Goal: Check status: Check status

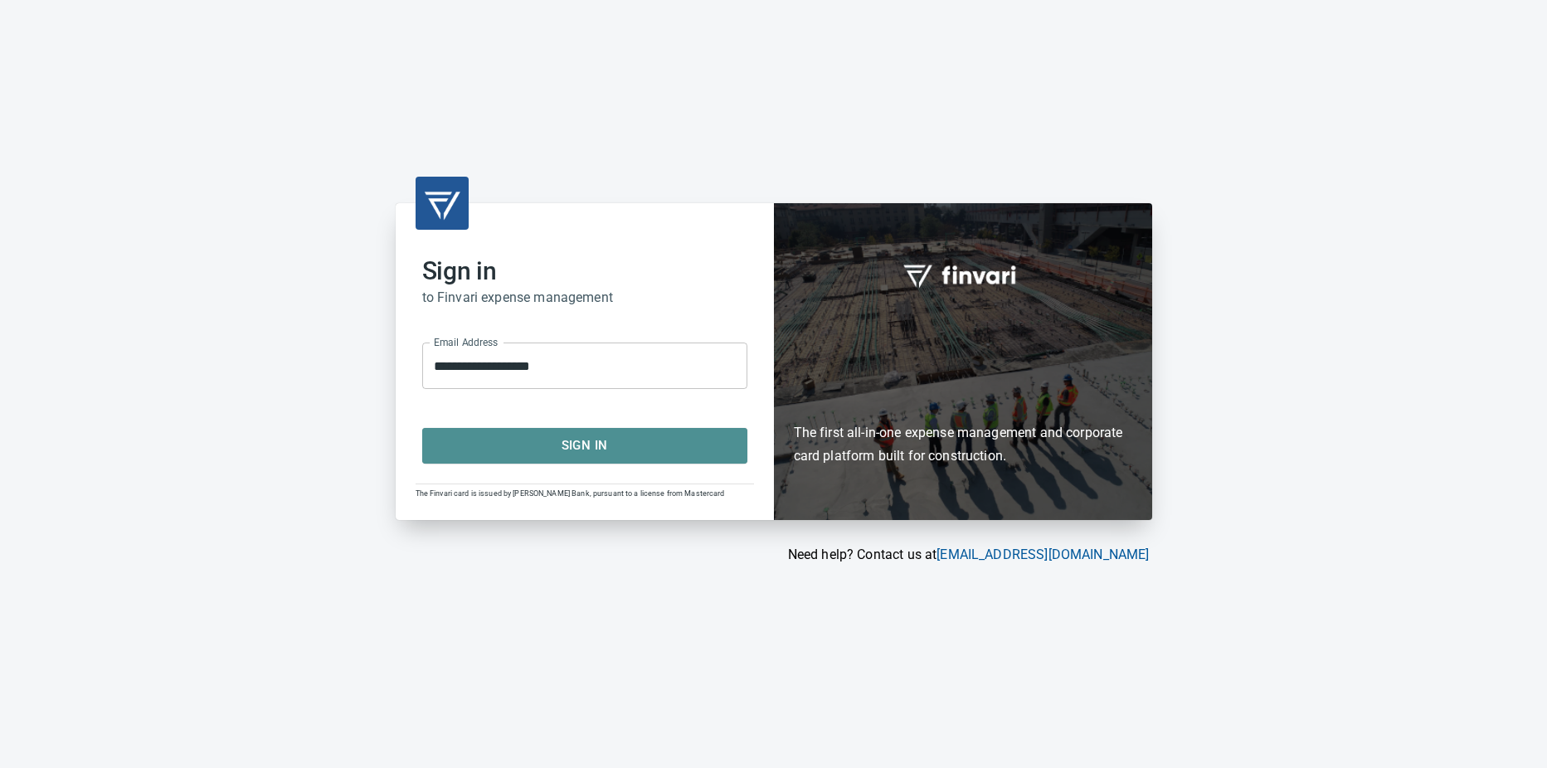
click at [556, 447] on span "Sign In" at bounding box center [585, 446] width 289 height 22
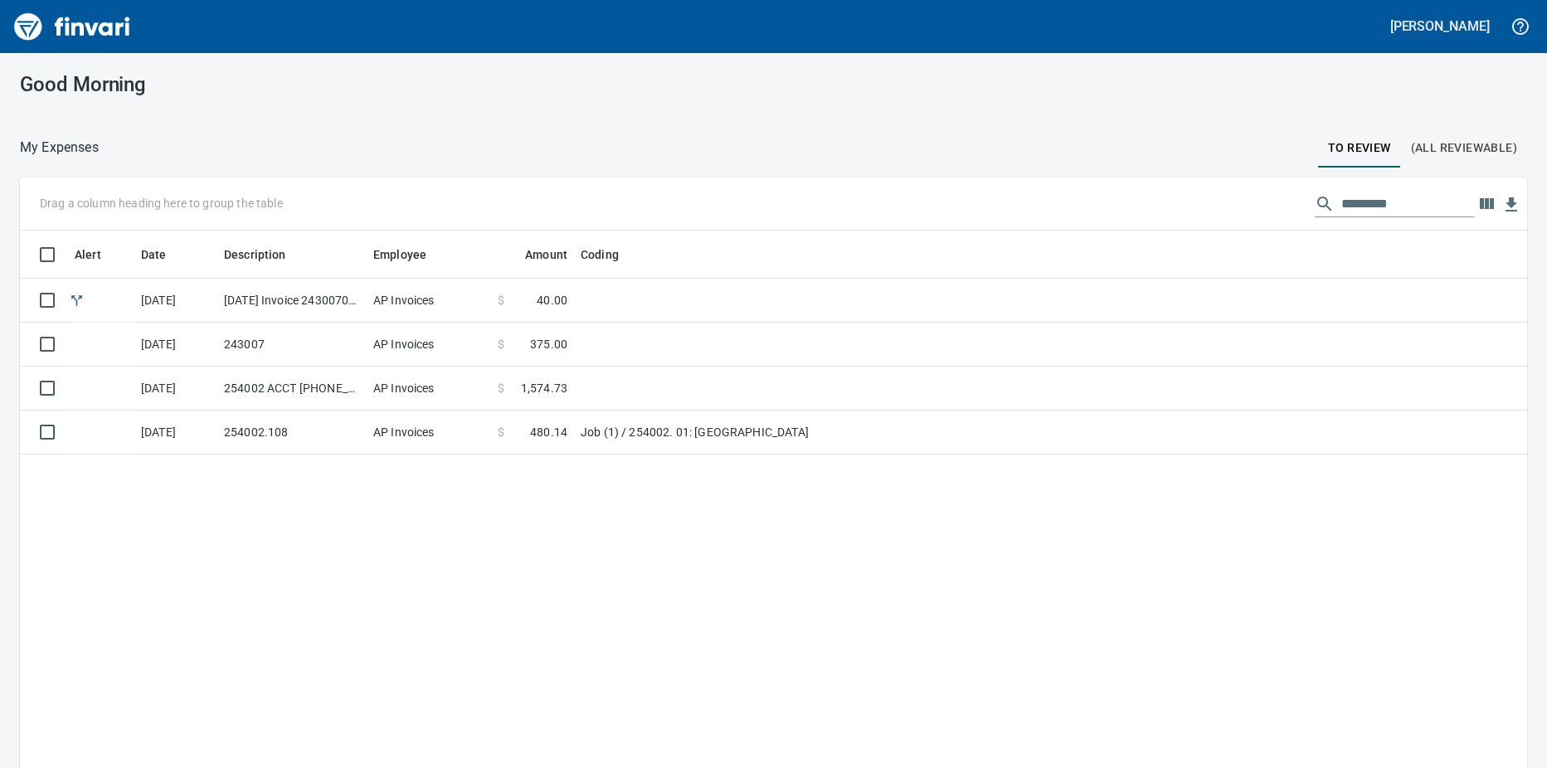
scroll to position [573, 1482]
click at [331, 299] on td "[DATE] Invoice 243007090825 from Tapani Materials (1-29544)" at bounding box center [291, 301] width 149 height 44
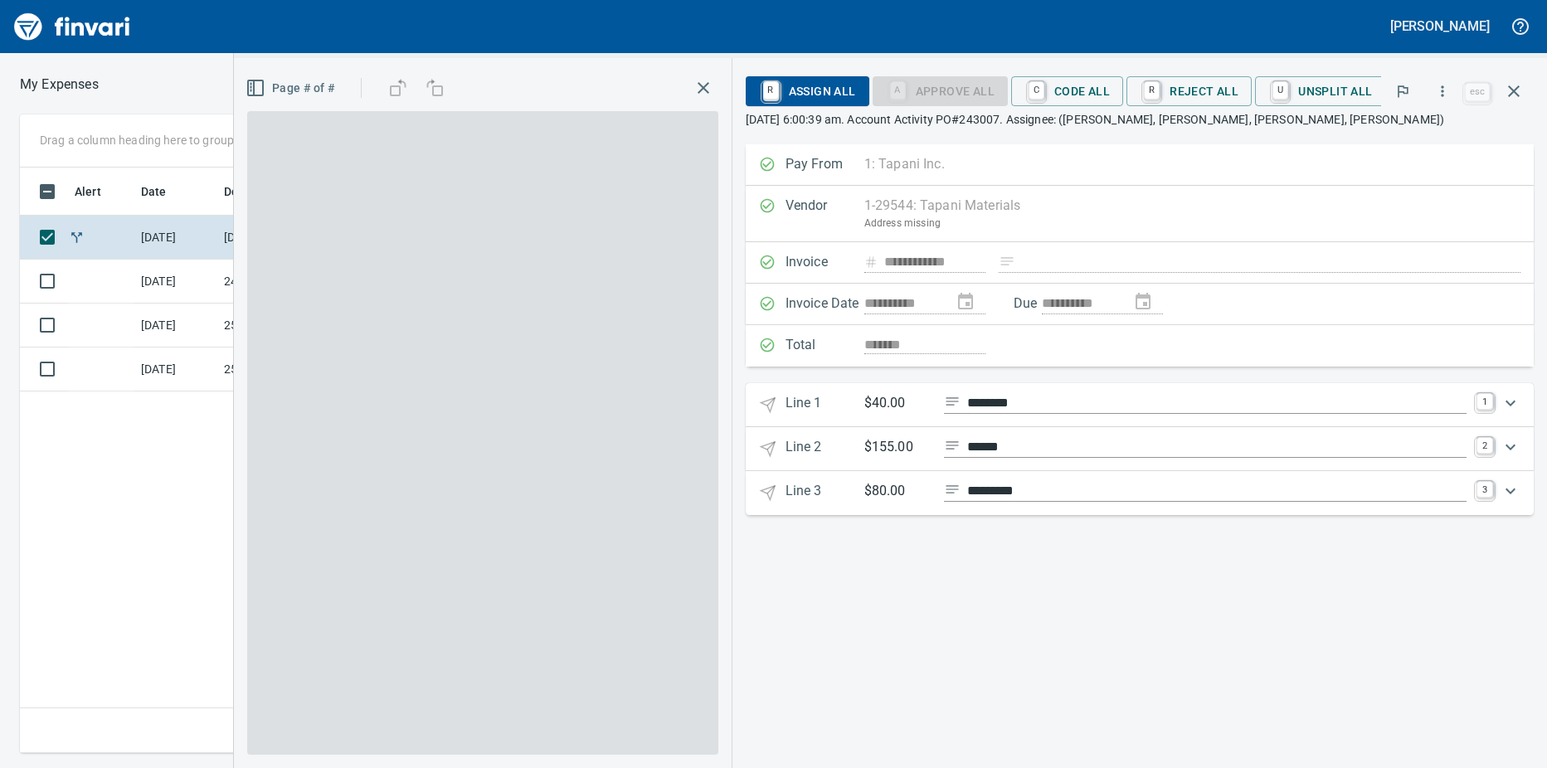
scroll to position [573, 1080]
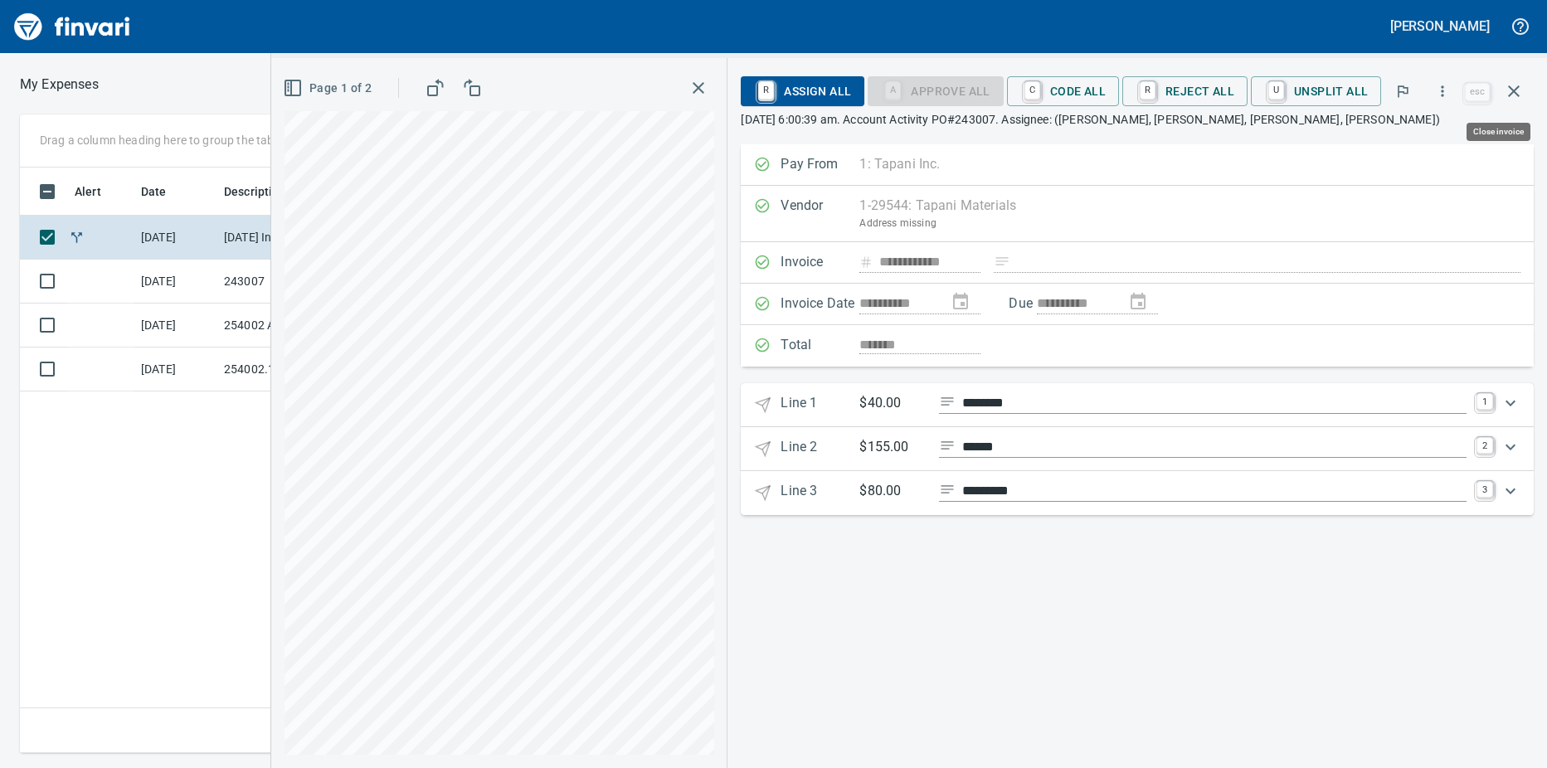
click at [1511, 91] on icon "button" at bounding box center [1514, 91] width 20 height 20
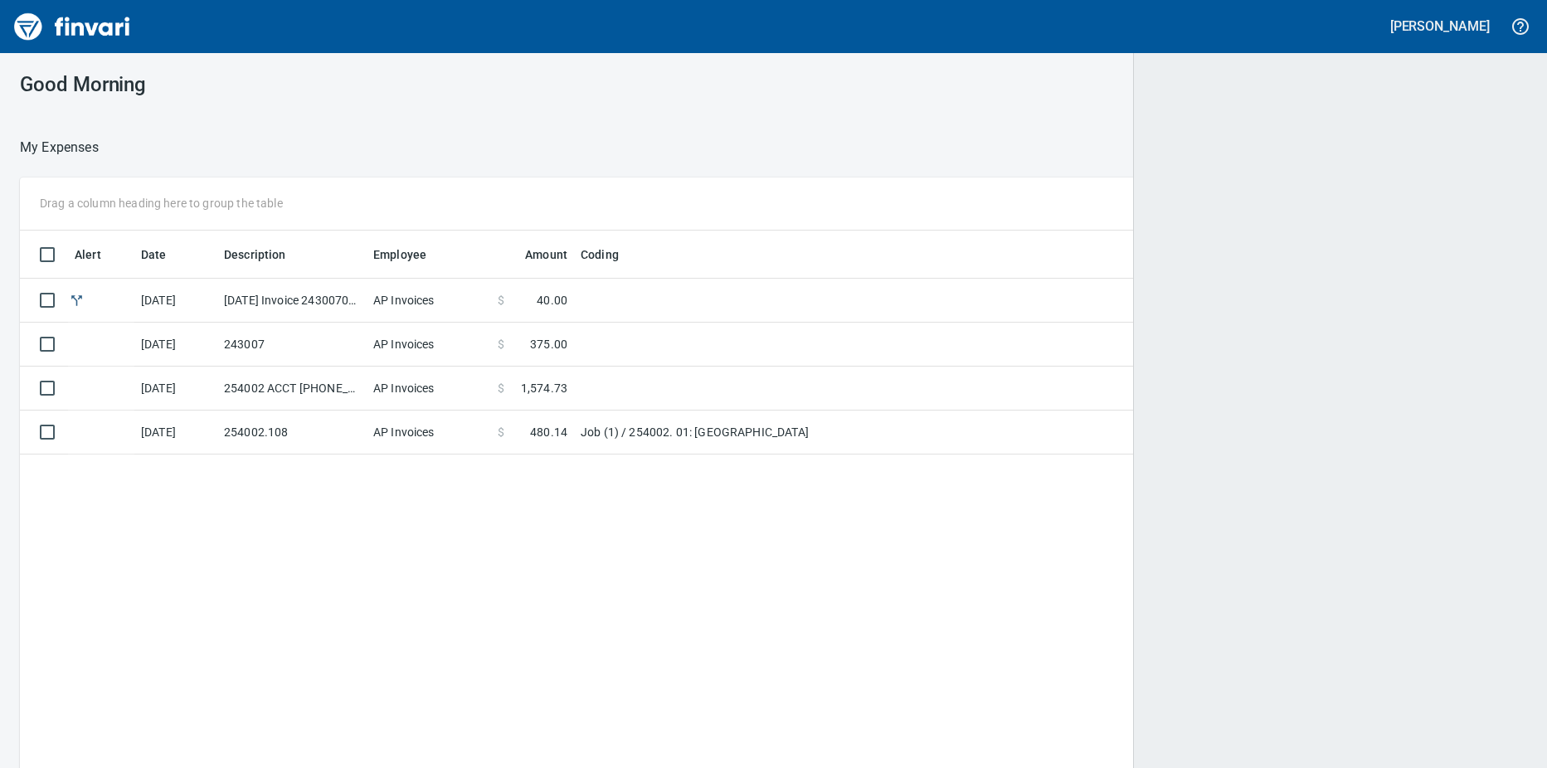
scroll to position [2, 2]
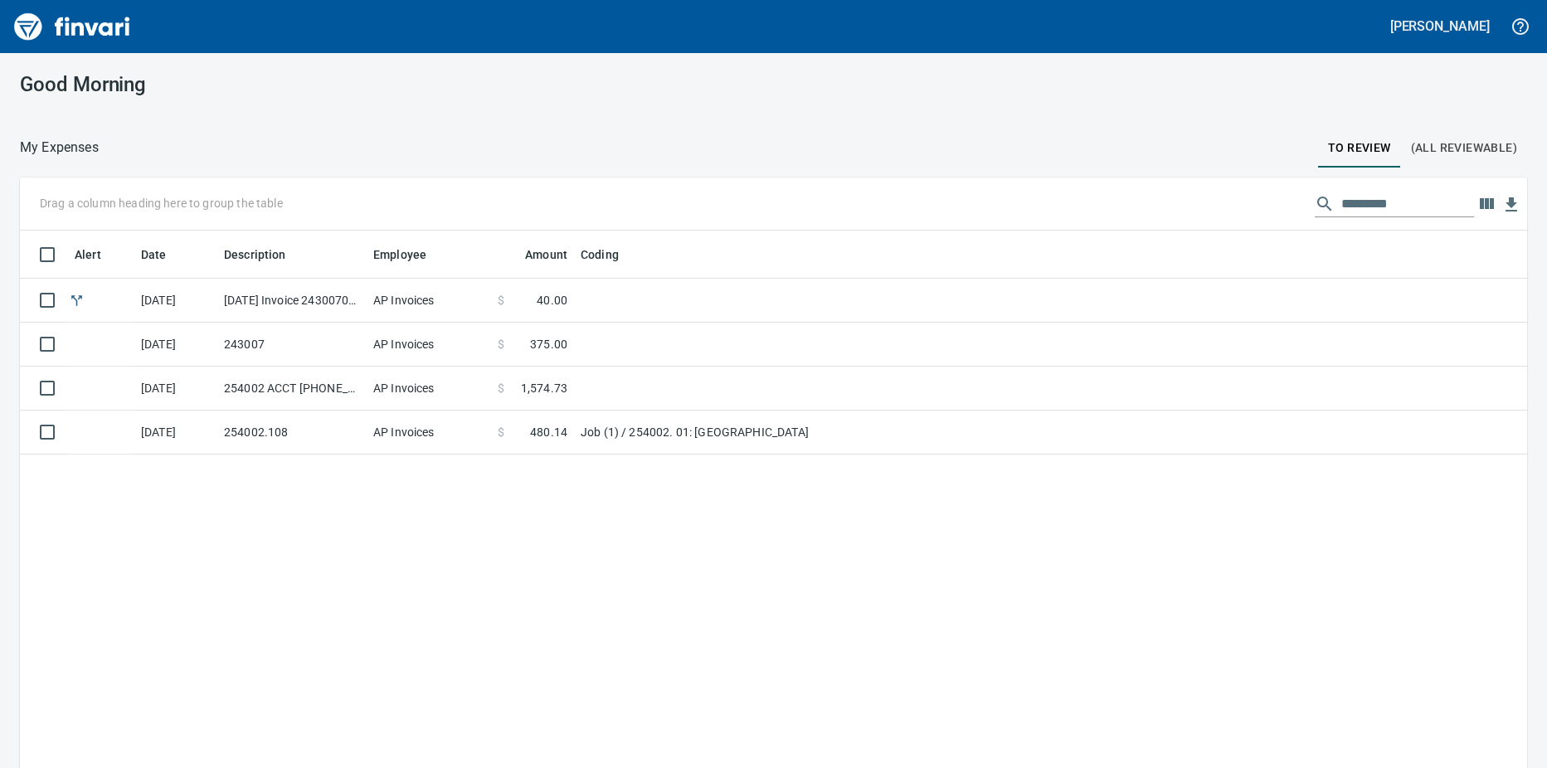
click at [1354, 202] on input "text" at bounding box center [1407, 204] width 133 height 27
click at [1439, 151] on span "(All Reviewable)" at bounding box center [1464, 148] width 106 height 21
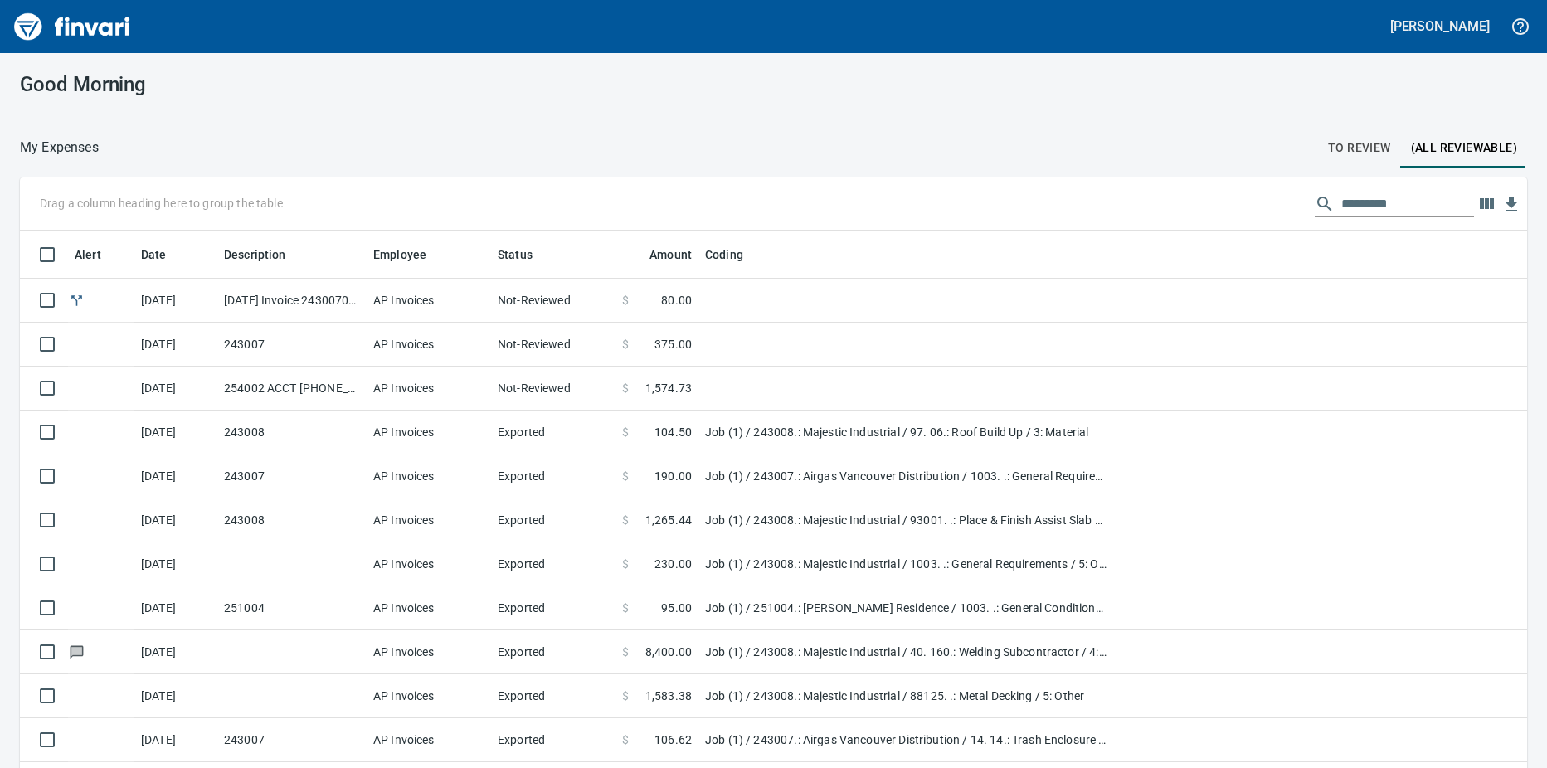
scroll to position [573, 1470]
click at [1480, 206] on icon "button" at bounding box center [1487, 203] width 14 height 11
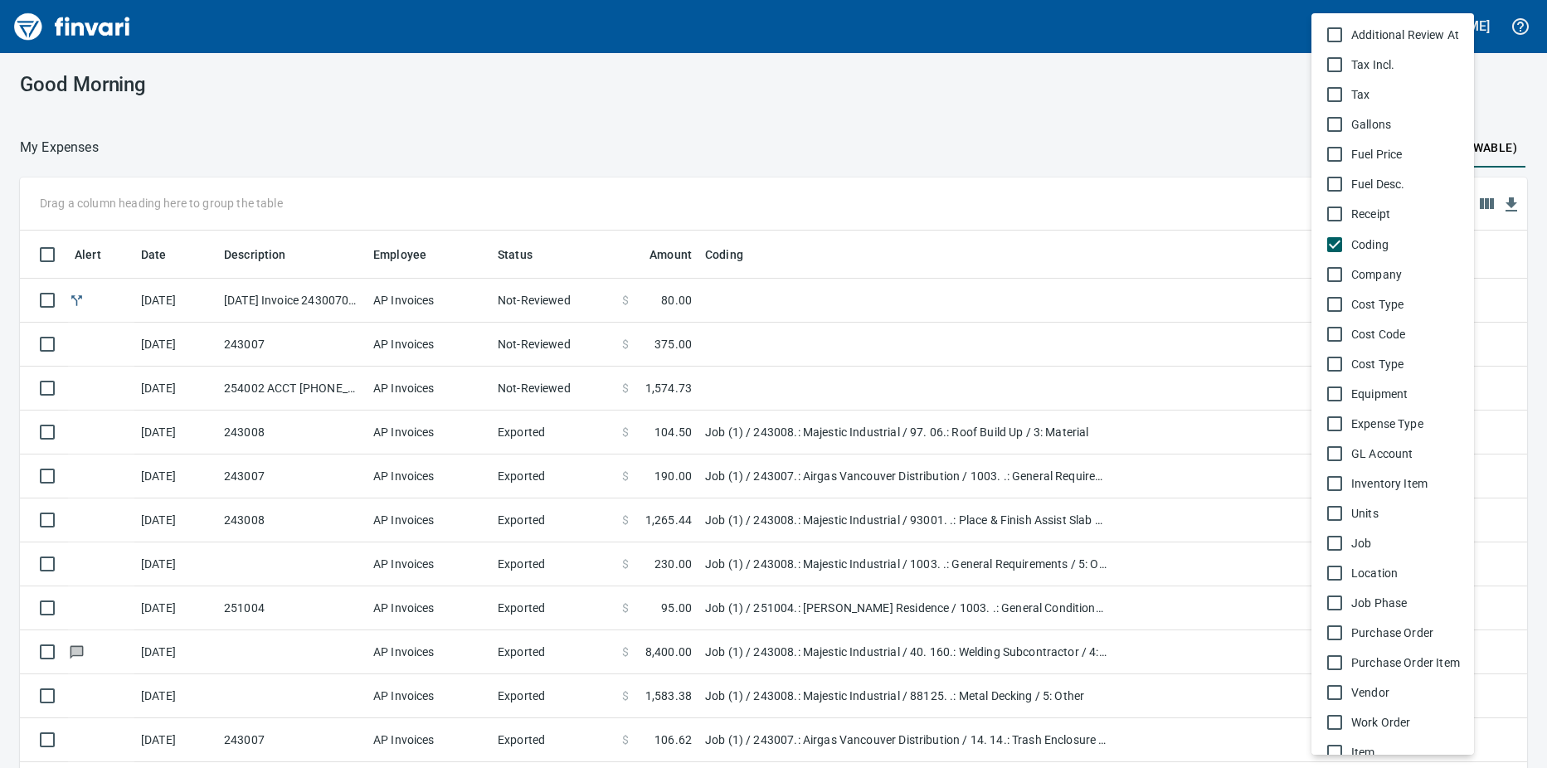
scroll to position [825, 0]
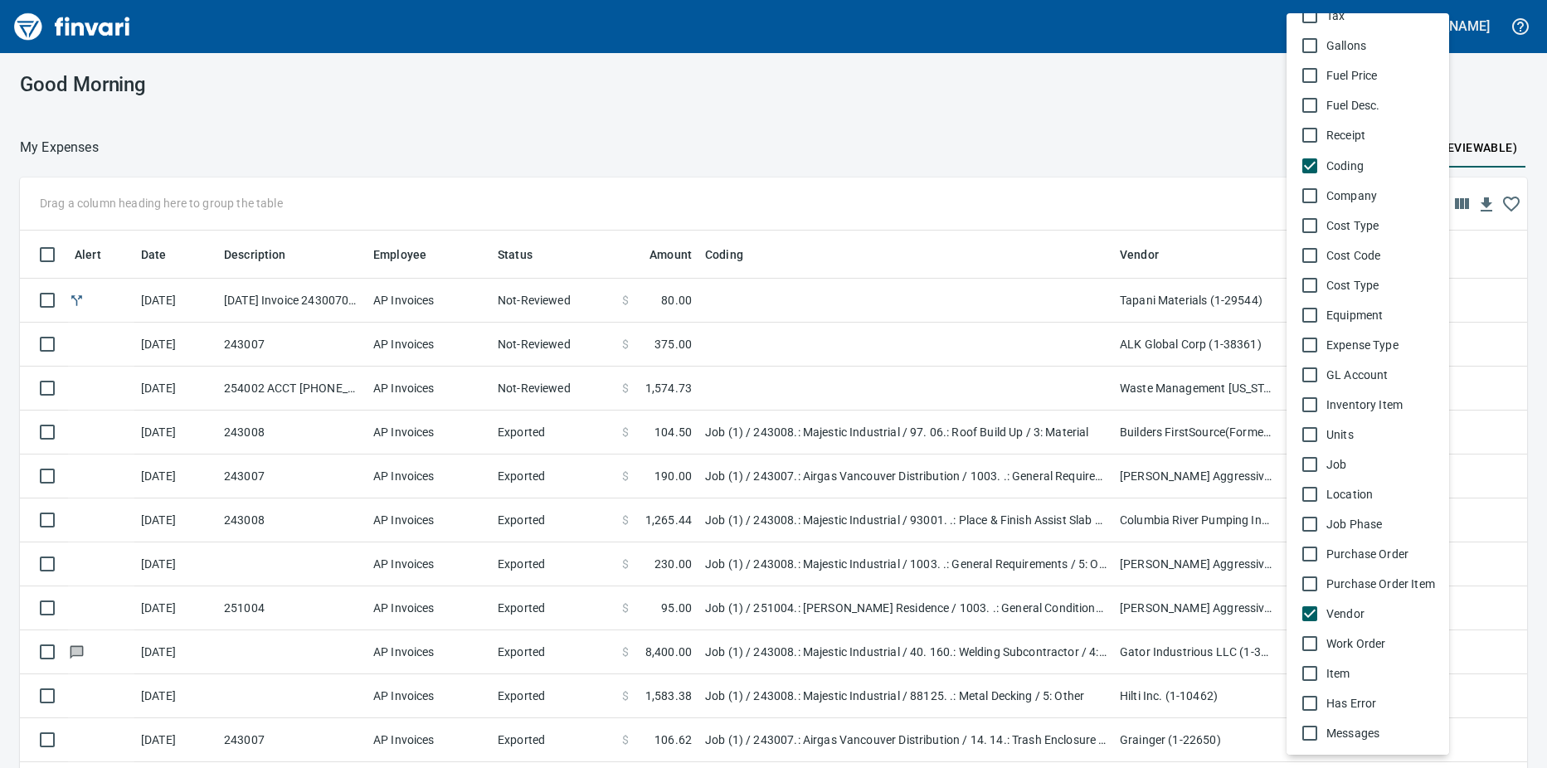
click at [1051, 124] on div at bounding box center [773, 384] width 1547 height 768
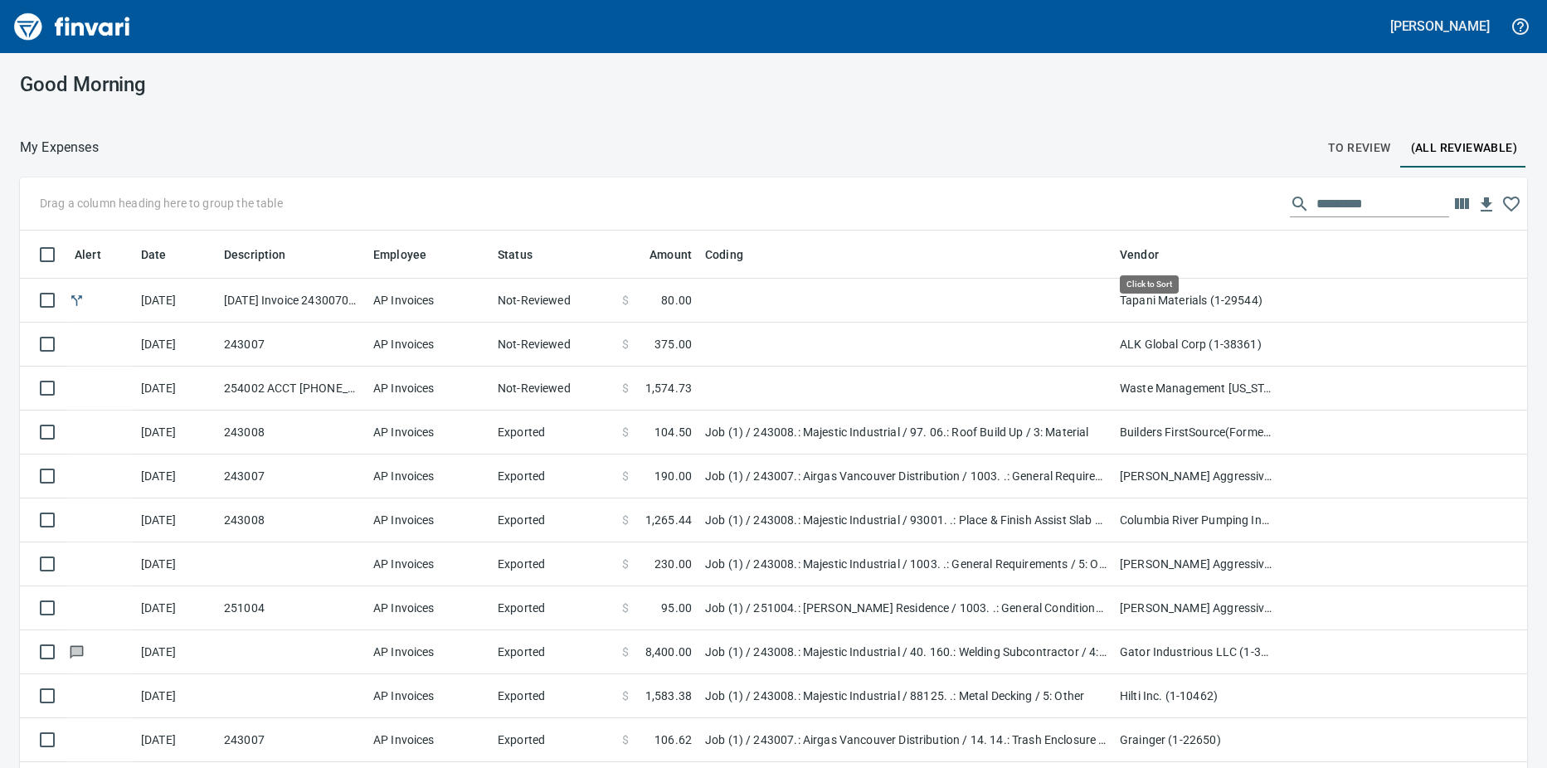
scroll to position [573, 1470]
click at [1162, 251] on icon at bounding box center [1169, 254] width 15 height 15
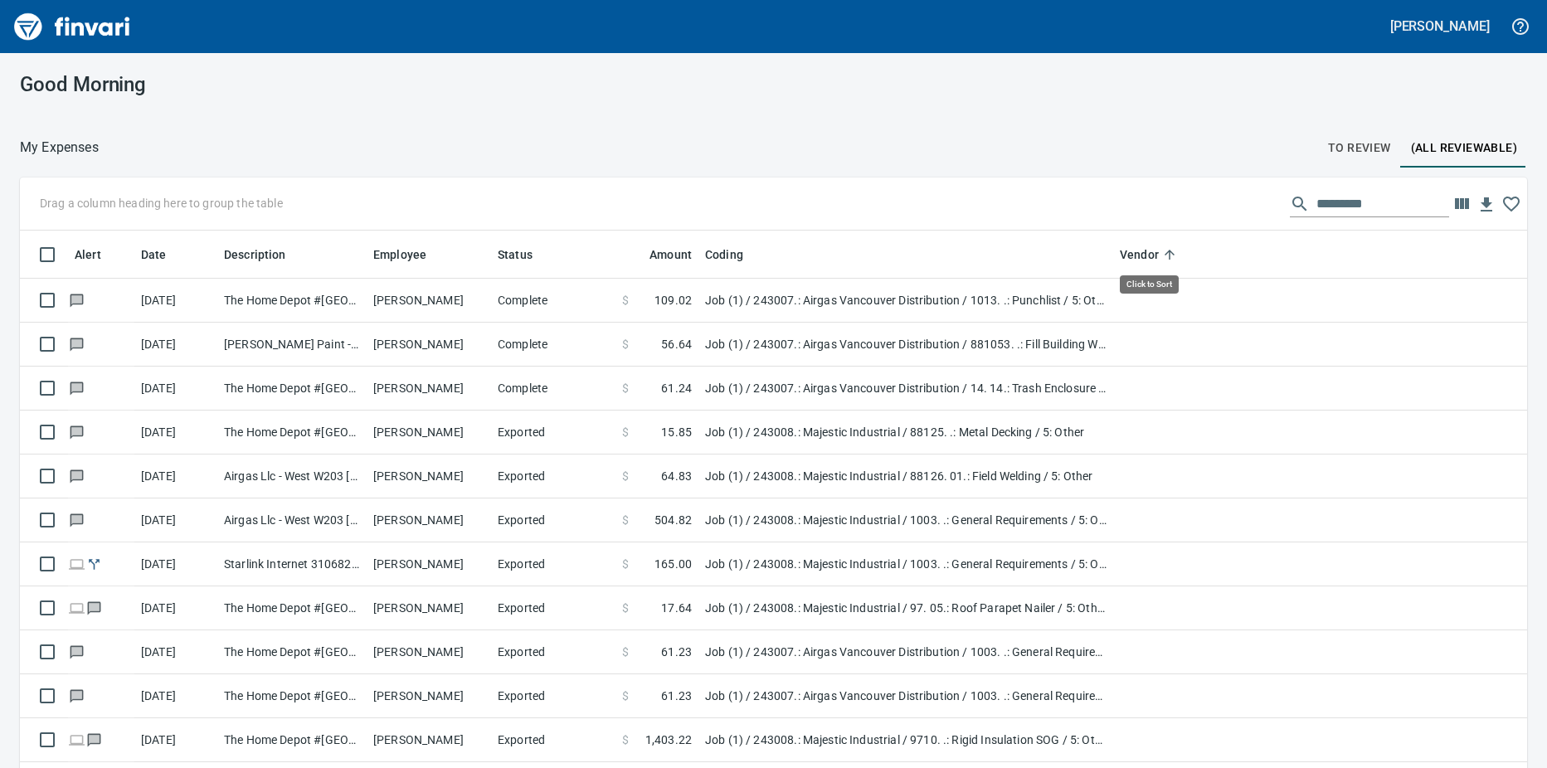
click at [1171, 251] on icon at bounding box center [1169, 254] width 15 height 15
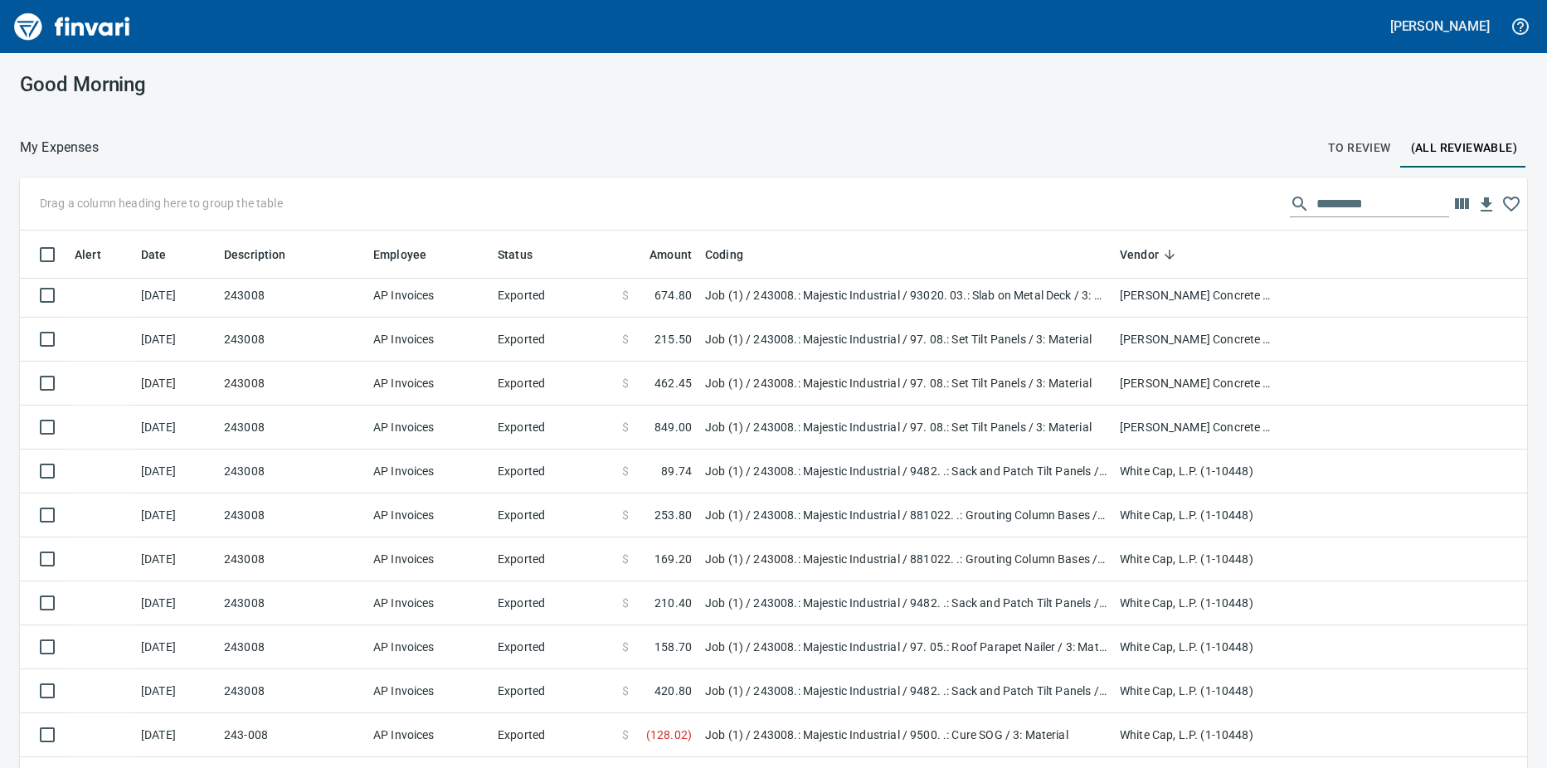
scroll to position [0, 0]
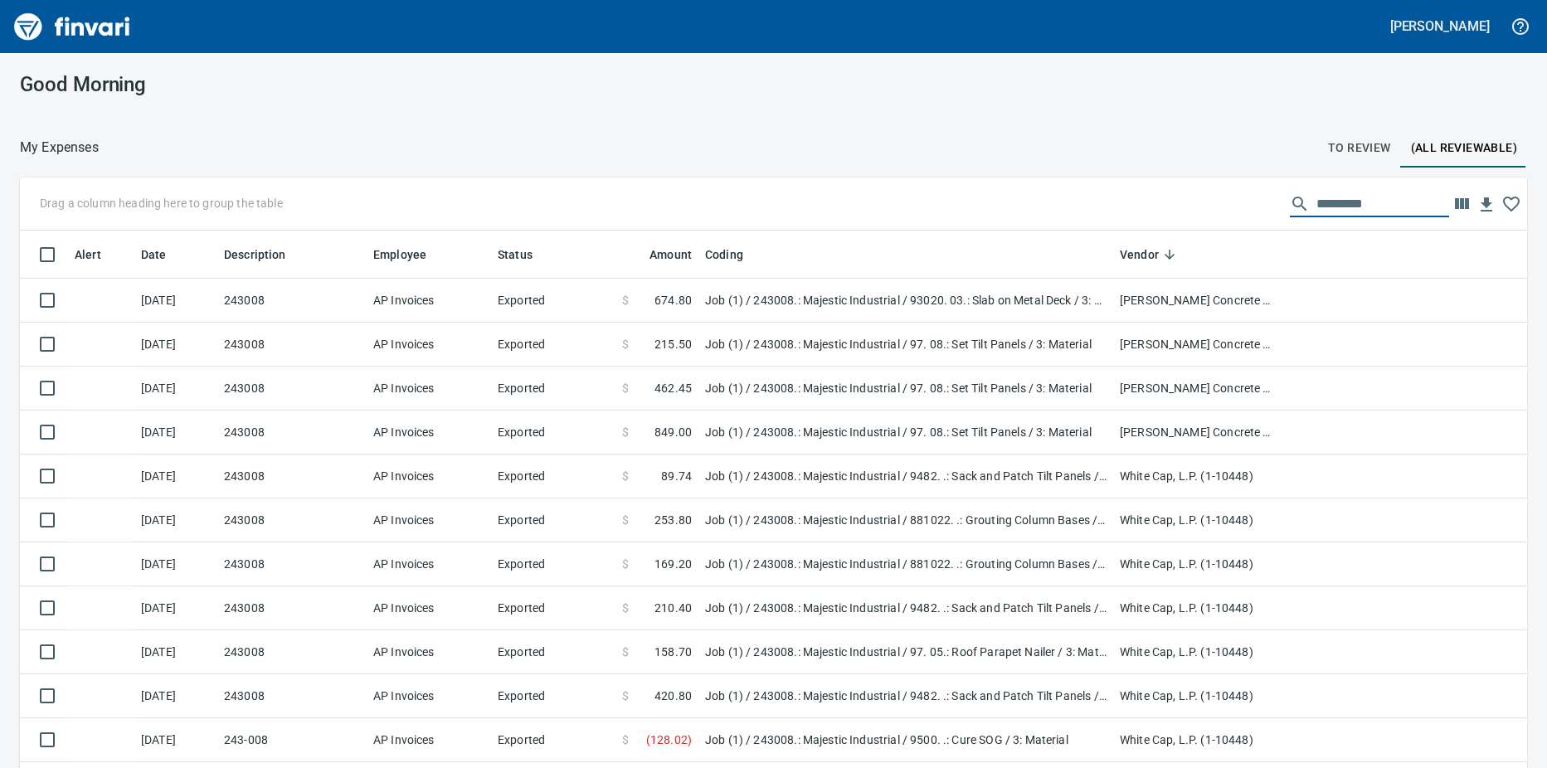
click at [1317, 198] on input "text" at bounding box center [1383, 204] width 133 height 27
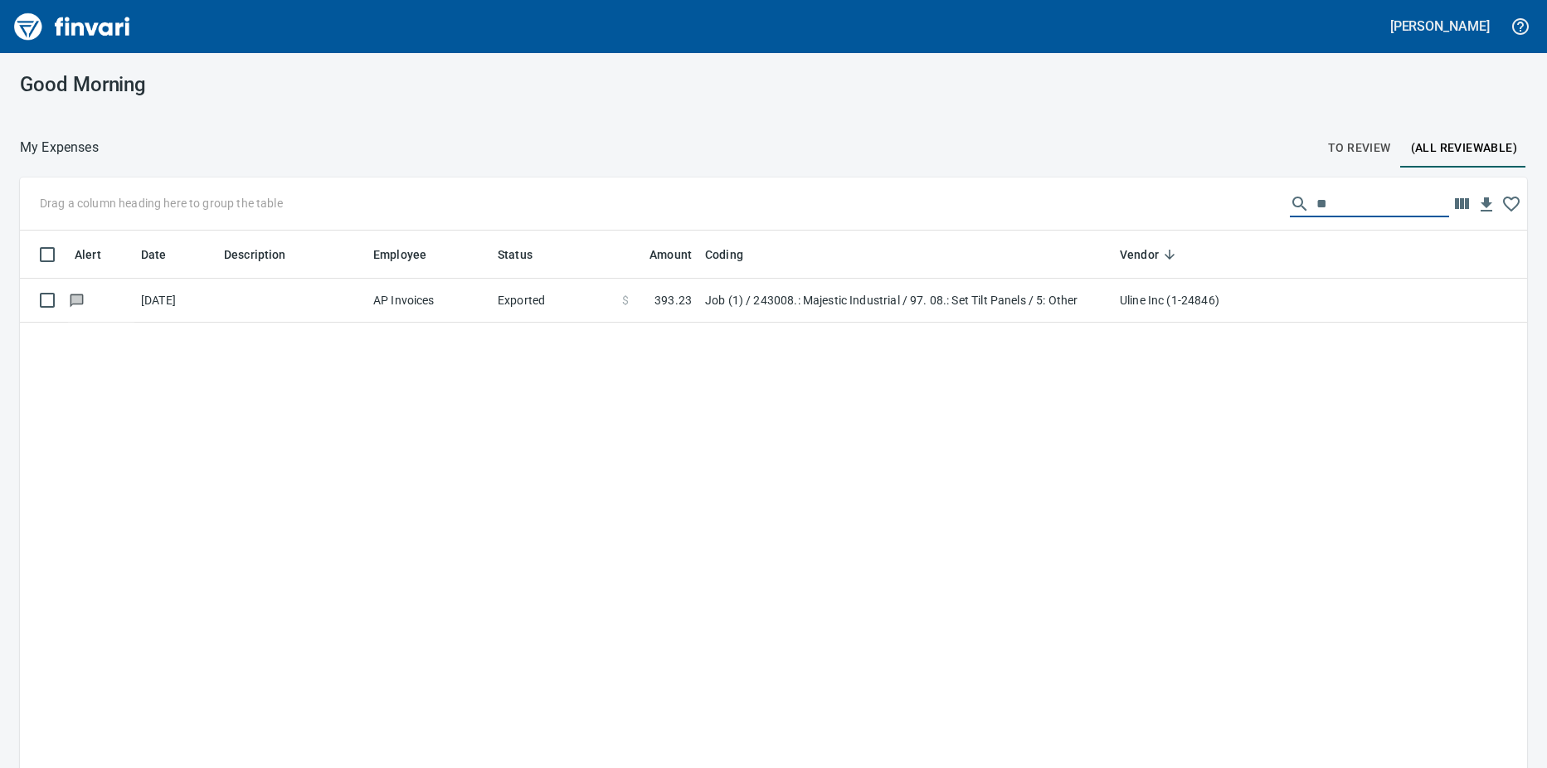
type input "*"
